Goal: Transaction & Acquisition: Purchase product/service

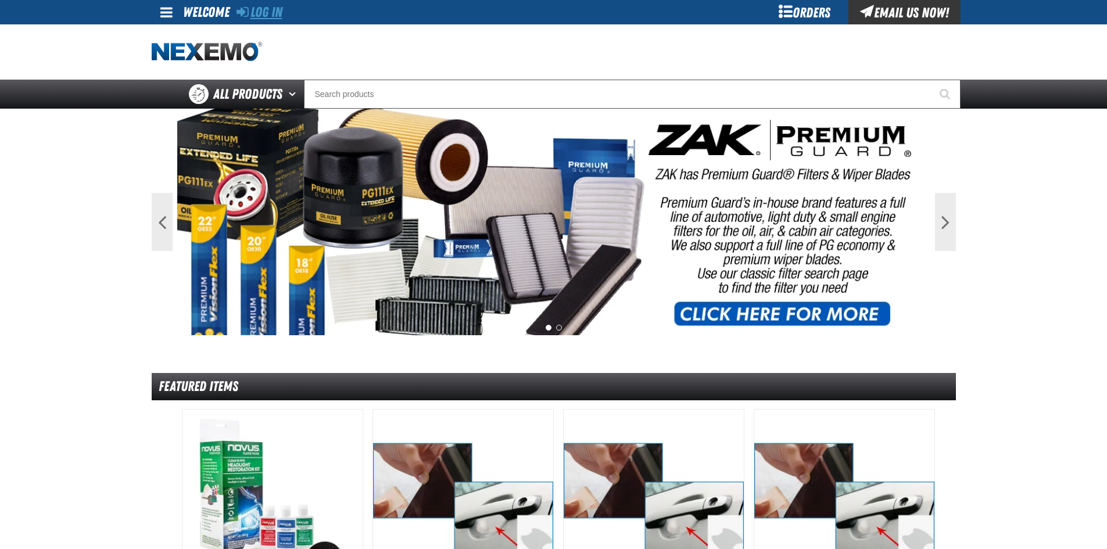
click at [270, 15] on link "Log In" at bounding box center [259, 12] width 46 height 16
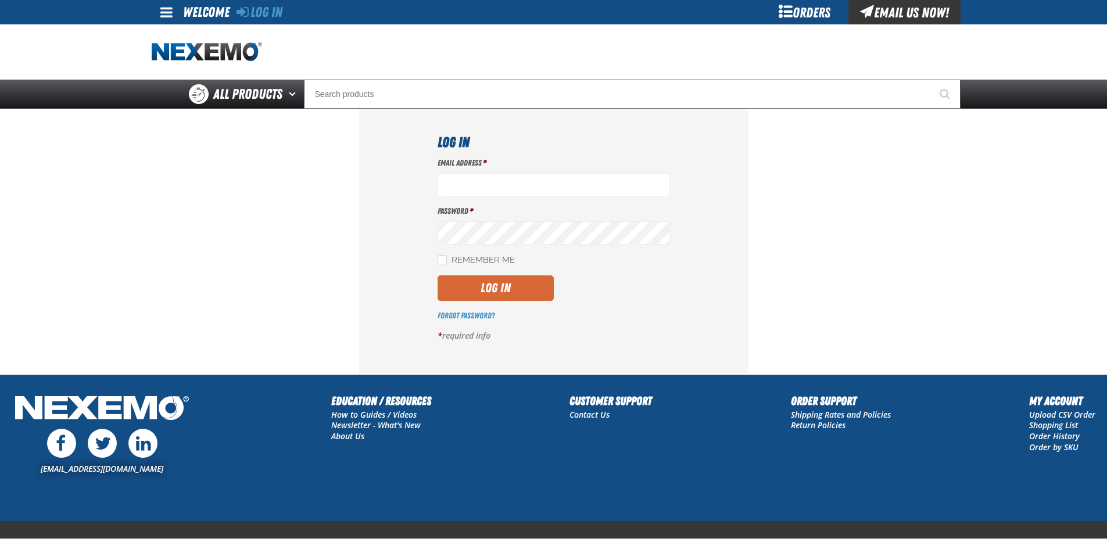
type input "[EMAIL_ADDRESS][DOMAIN_NAME]"
click at [522, 286] on button "Log In" at bounding box center [495, 288] width 116 height 26
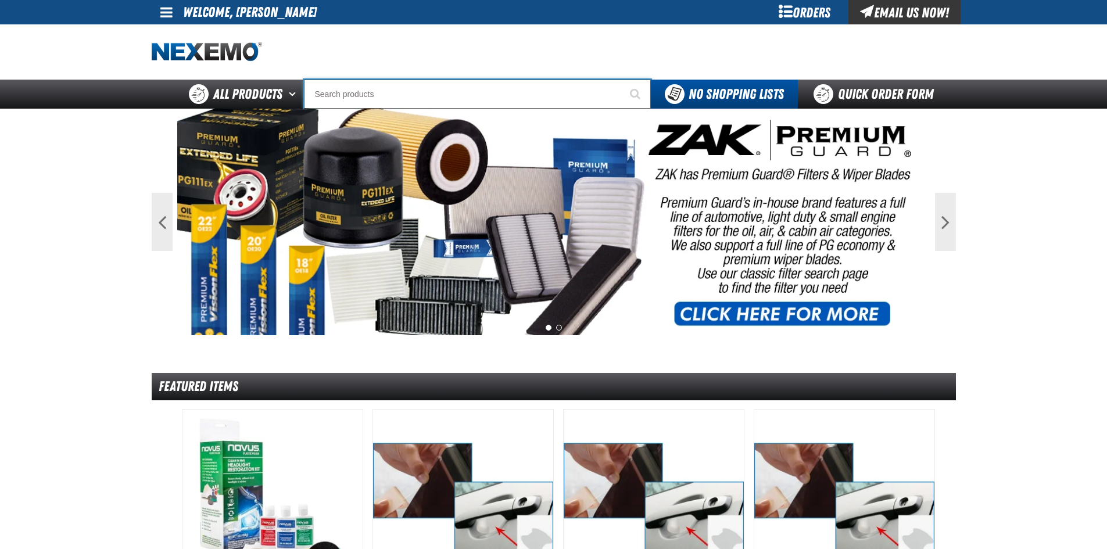
click at [357, 87] on input "Search" at bounding box center [477, 94] width 347 height 29
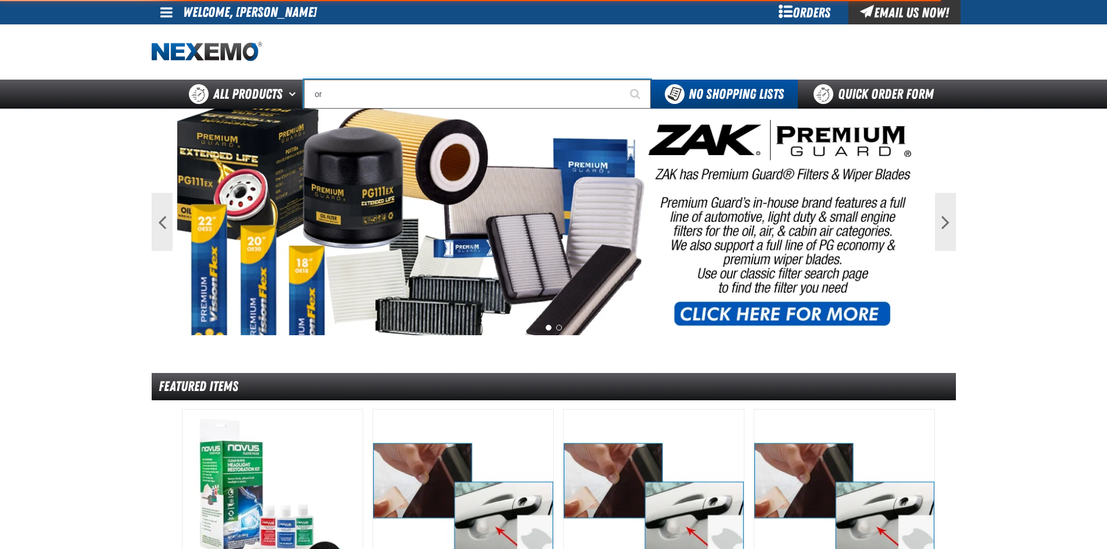
type input "ora"
type input "oraNGE"
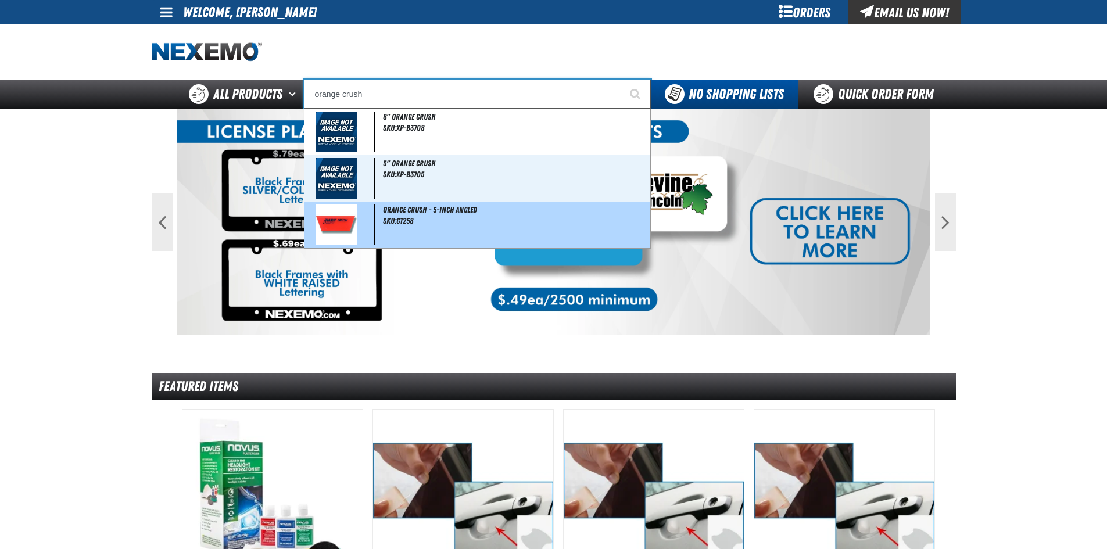
click at [415, 234] on div "Orange Crush - 5-inch Angled SKU:GT258" at bounding box center [477, 225] width 346 height 46
type input "Orange Crush - 5-inch Angled"
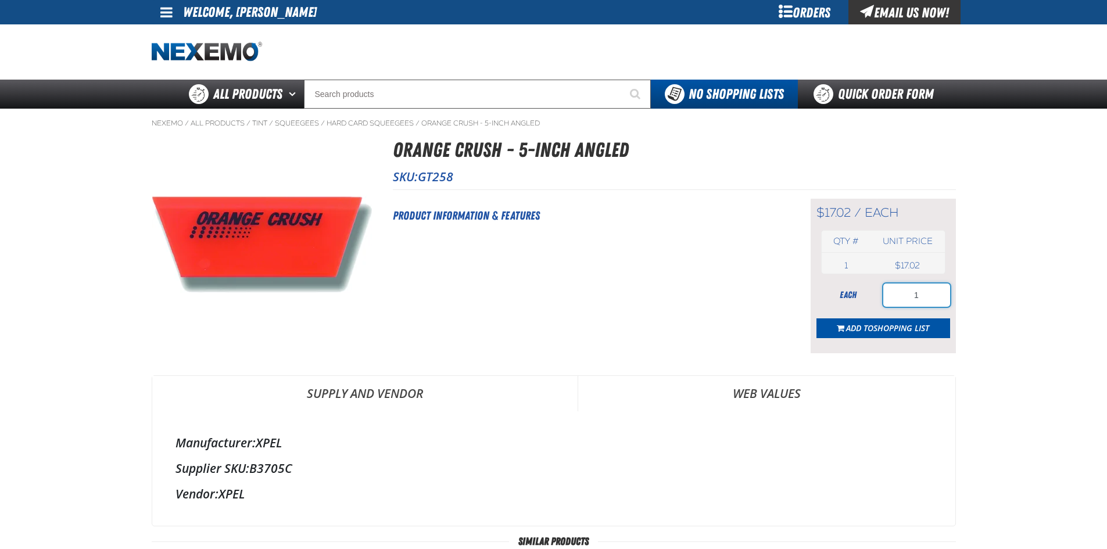
drag, startPoint x: 910, startPoint y: 297, endPoint x: 870, endPoint y: 296, distance: 40.7
click at [870, 296] on div "each 1" at bounding box center [883, 294] width 134 height 23
type input "2"
click at [867, 325] on span "Add to Shopping List" at bounding box center [887, 327] width 83 height 11
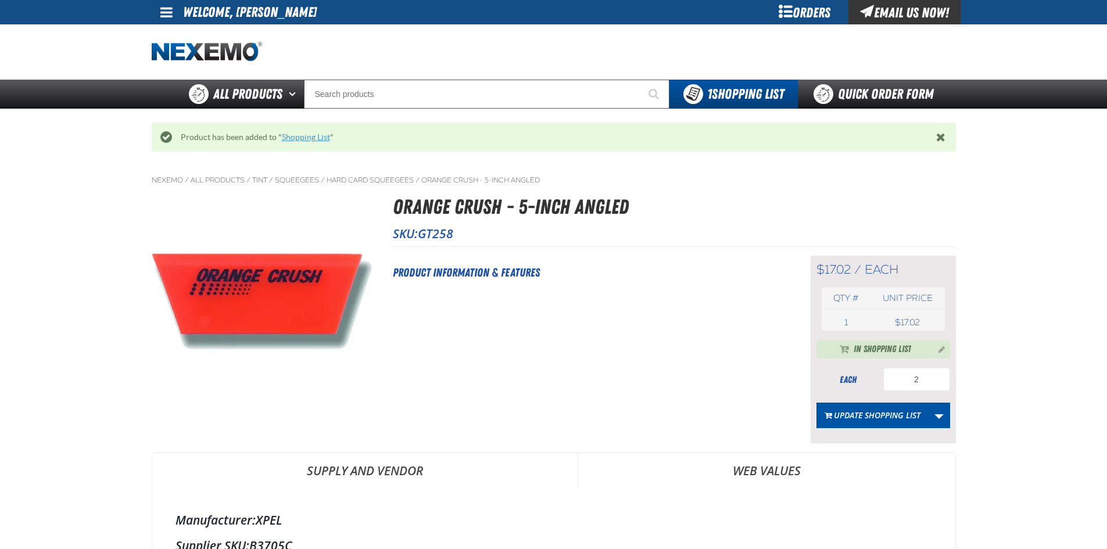
click at [307, 134] on link "Shopping List" at bounding box center [306, 136] width 48 height 9
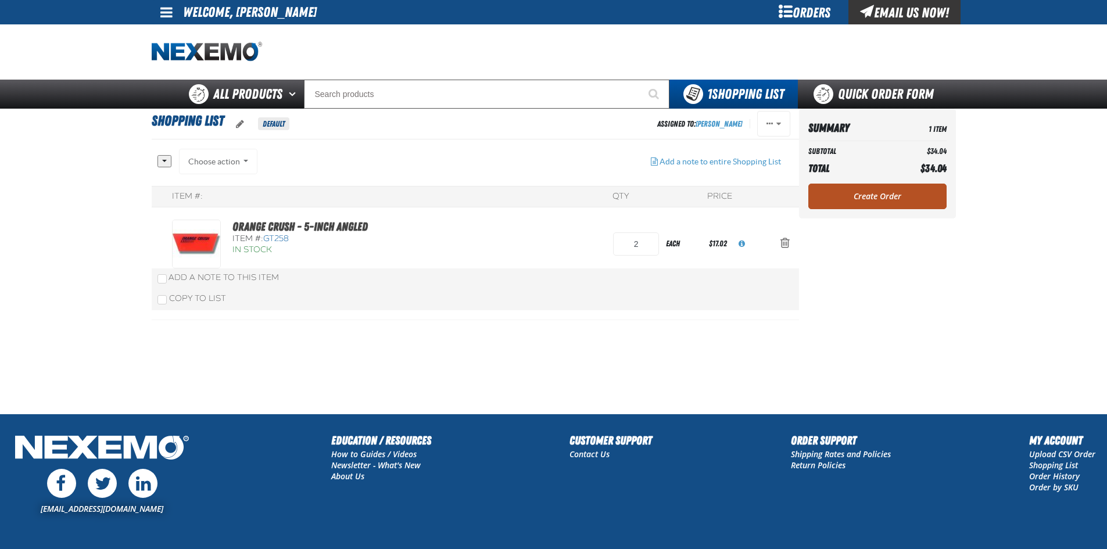
click at [843, 187] on link "Create Order" at bounding box center [877, 197] width 138 height 26
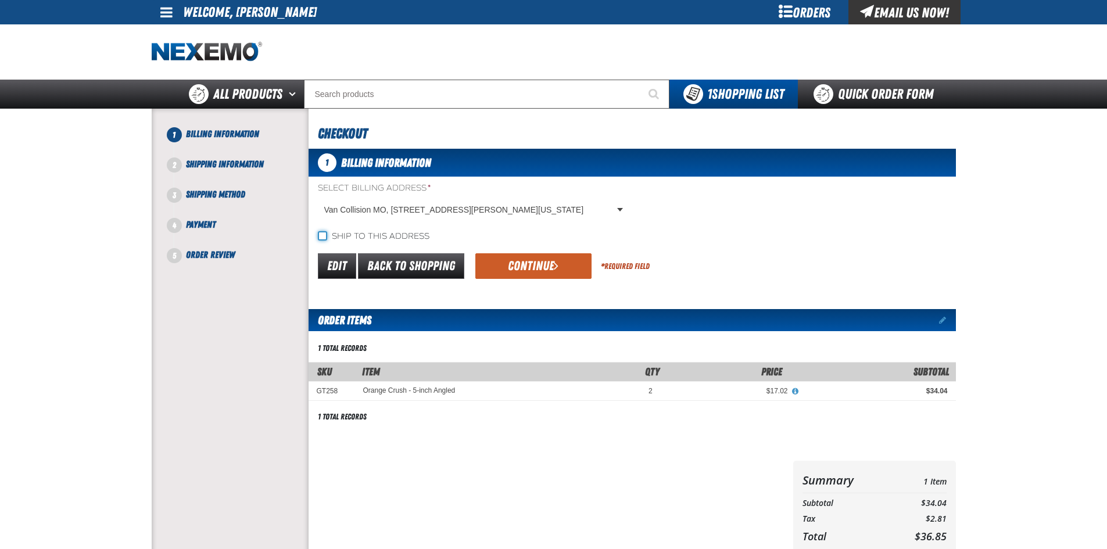
click at [325, 232] on input "Ship to this address" at bounding box center [322, 235] width 9 height 9
checkbox input "true"
click at [547, 261] on button "Continue" at bounding box center [533, 266] width 116 height 26
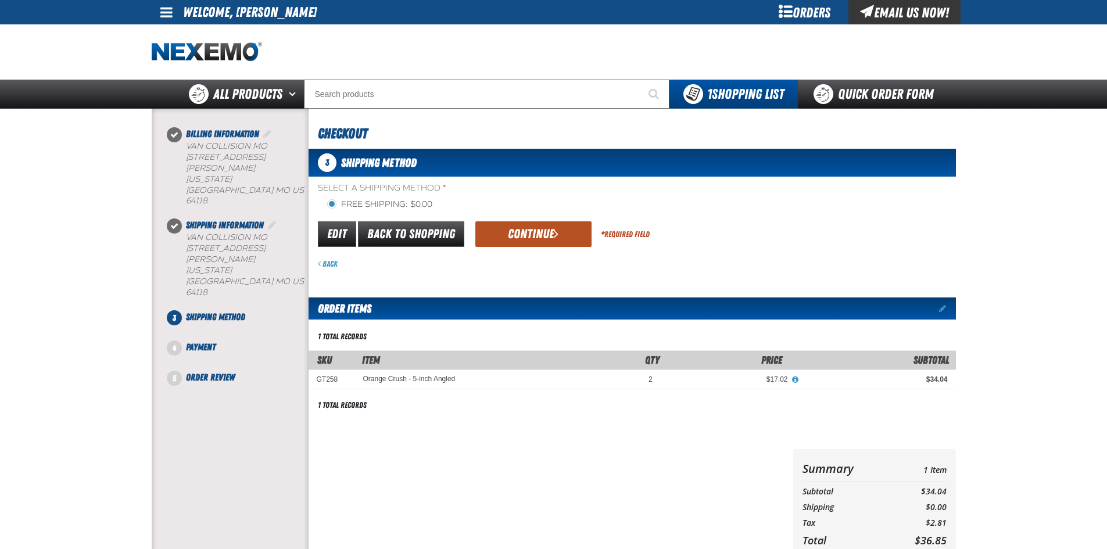
click at [534, 229] on button "Continue" at bounding box center [533, 234] width 116 height 26
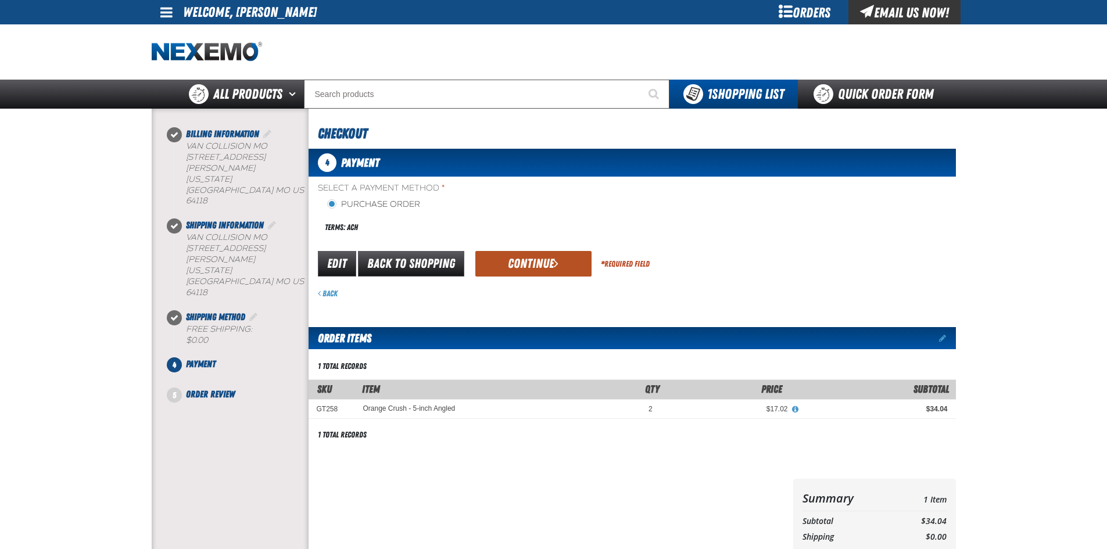
click at [523, 258] on button "Continue" at bounding box center [533, 264] width 116 height 26
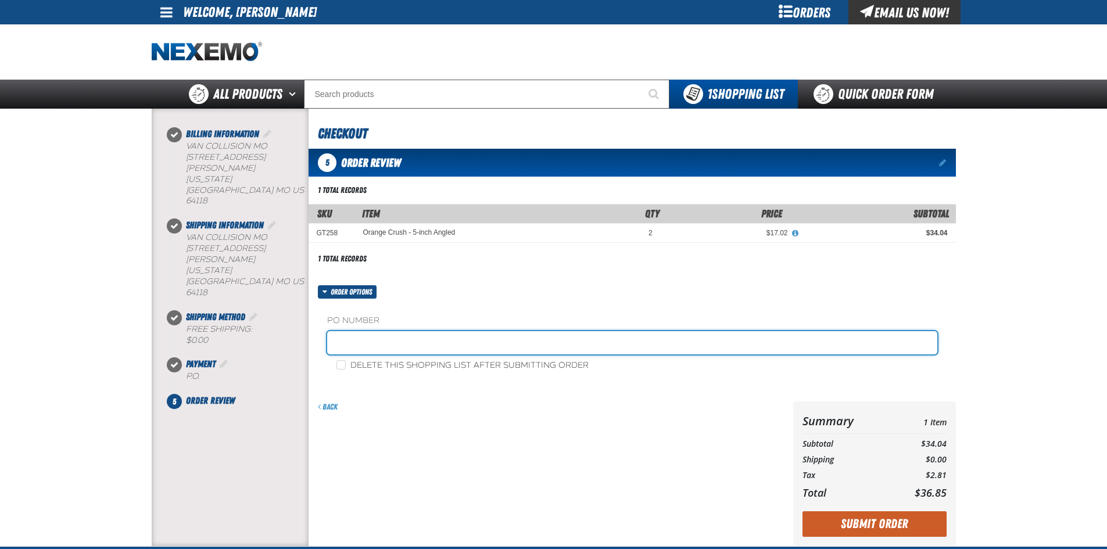
click at [331, 333] on input "text" at bounding box center [632, 342] width 610 height 23
type input "840078"
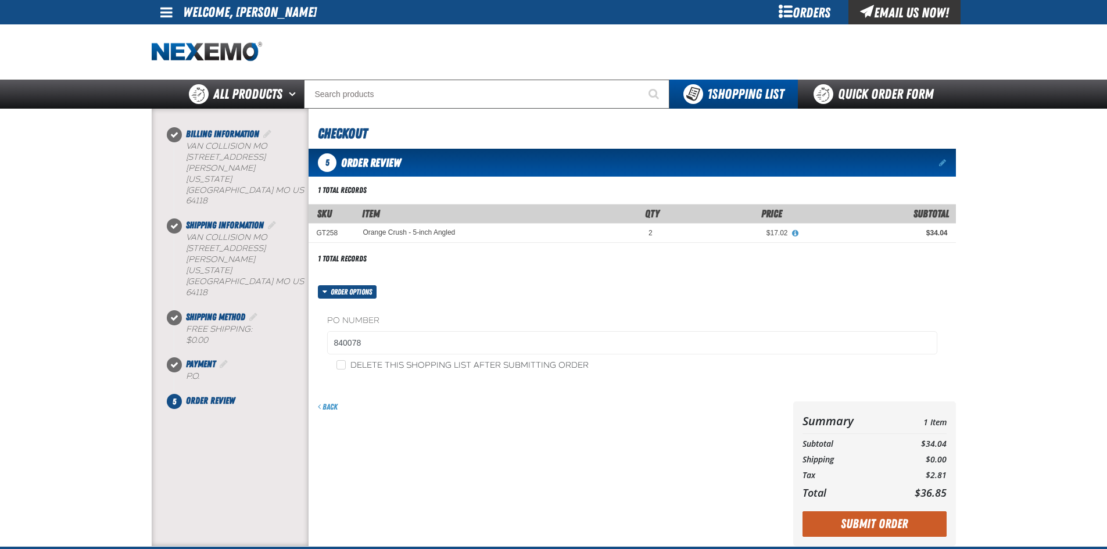
click at [342, 370] on label "Delete this shopping list after submitting order" at bounding box center [462, 365] width 252 height 11
click at [342, 369] on input "Delete this shopping list after submitting order" at bounding box center [340, 364] width 9 height 9
checkbox input "true"
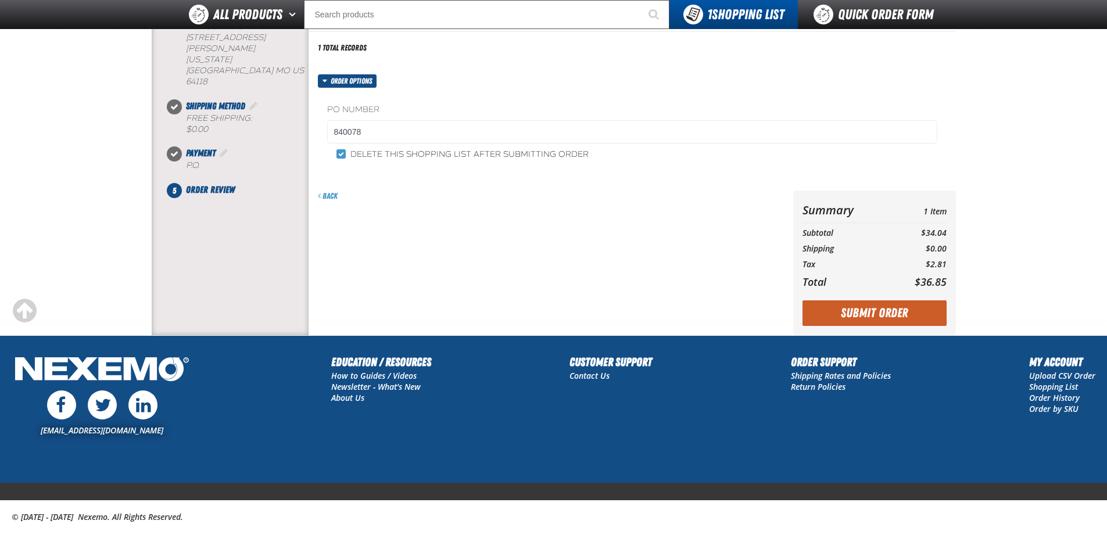
scroll to position [191, 0]
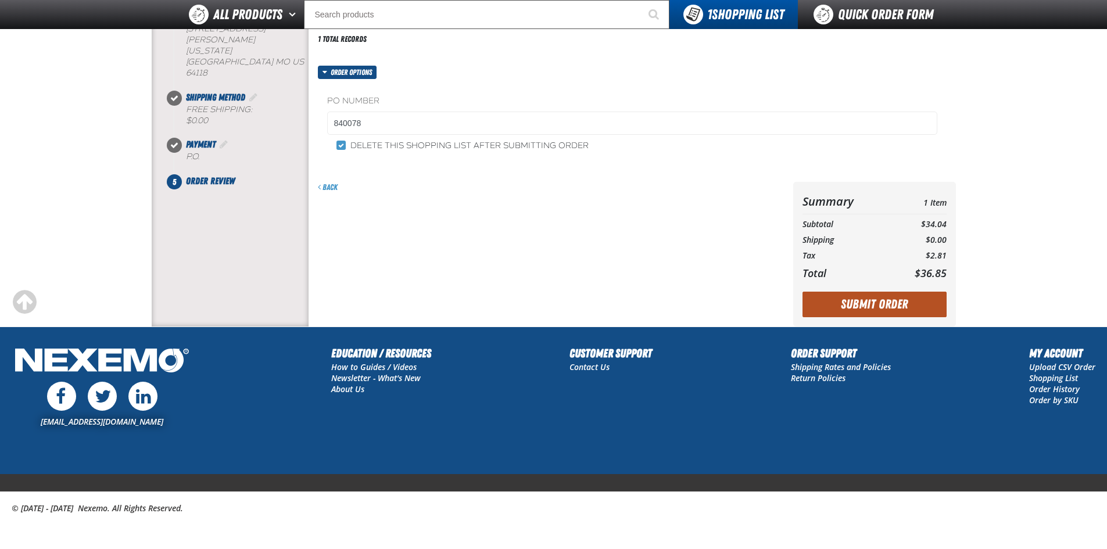
click at [845, 306] on button "Submit Order" at bounding box center [874, 305] width 144 height 26
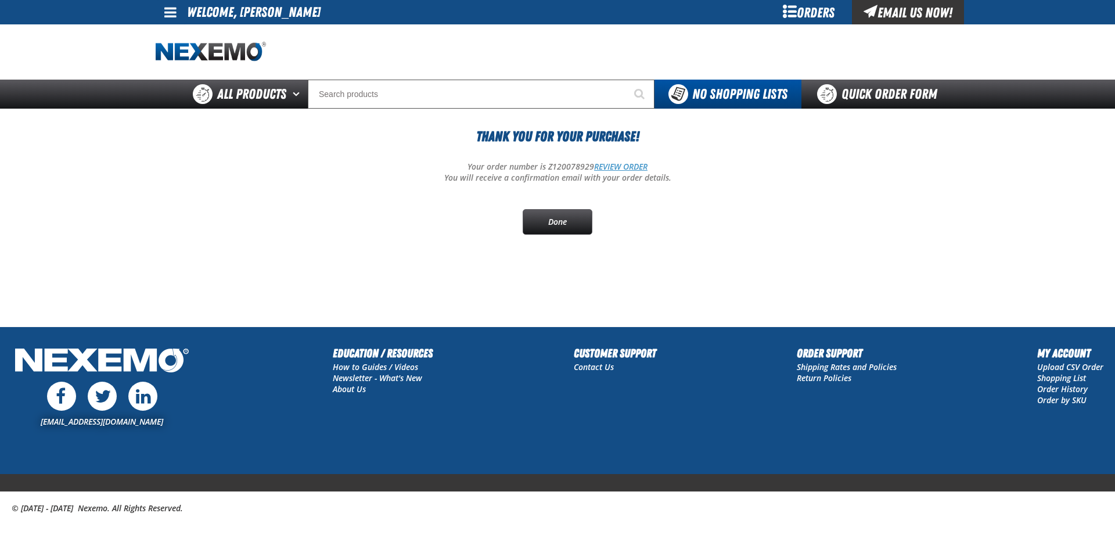
click at [627, 166] on link "REVIEW ORDER" at bounding box center [620, 166] width 53 height 11
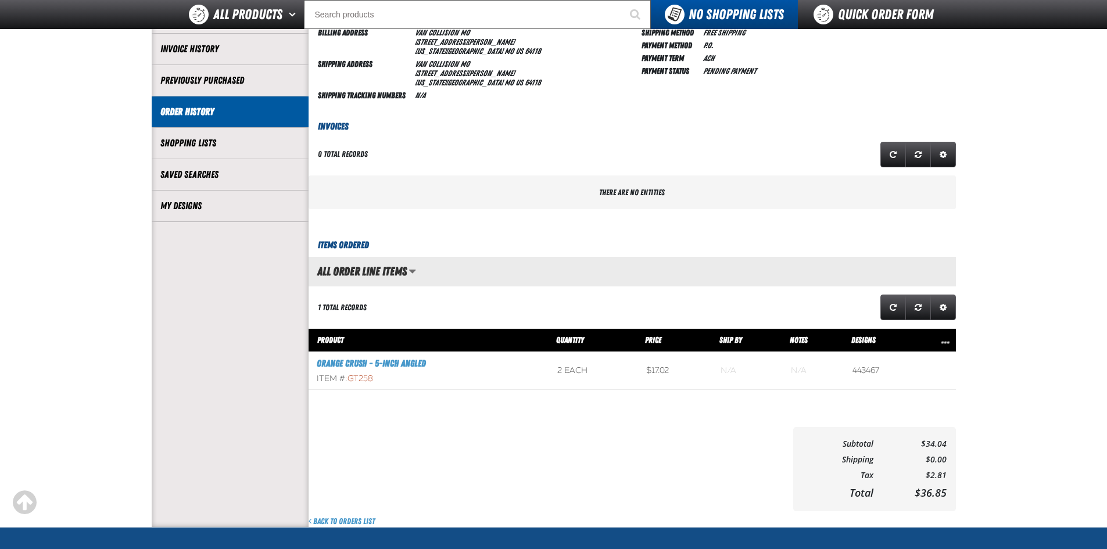
scroll to position [174, 0]
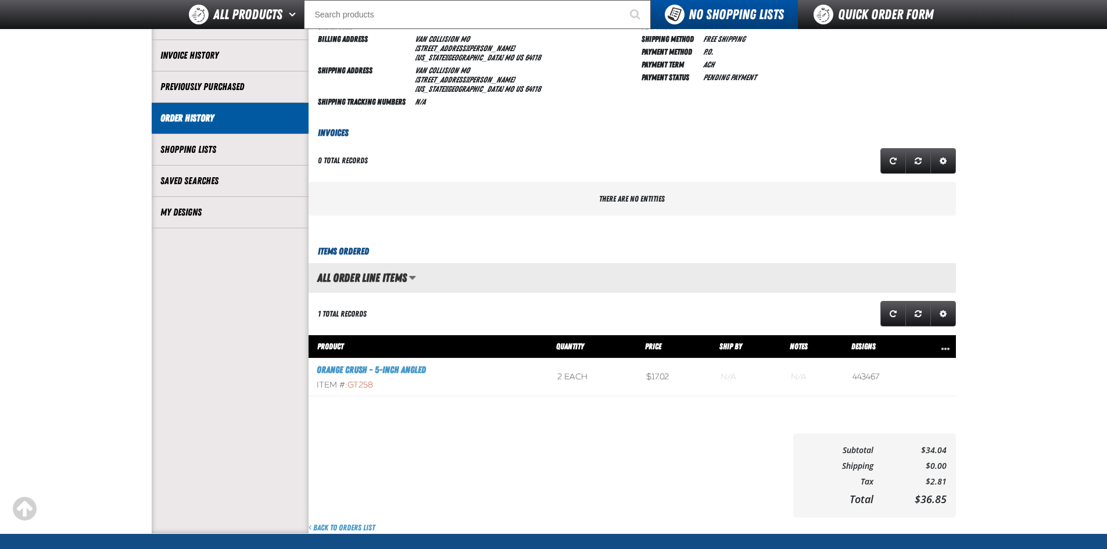
drag, startPoint x: 997, startPoint y: 123, endPoint x: 645, endPoint y: 234, distance: 369.3
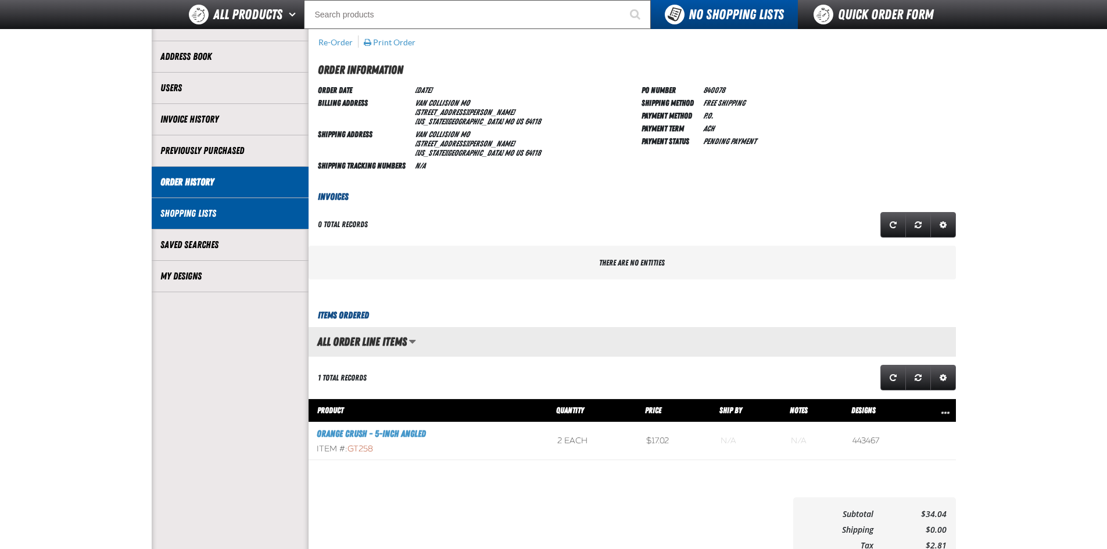
scroll to position [0, 0]
